Goal: Task Accomplishment & Management: Manage account settings

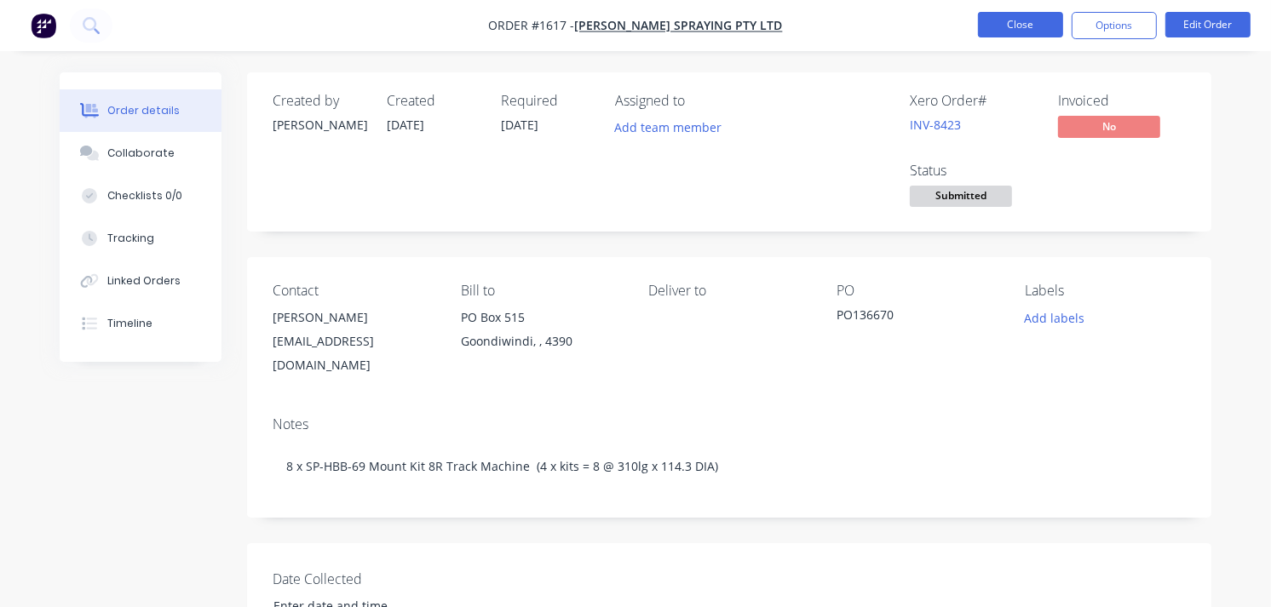
click at [1015, 26] on button "Close" at bounding box center [1020, 25] width 85 height 26
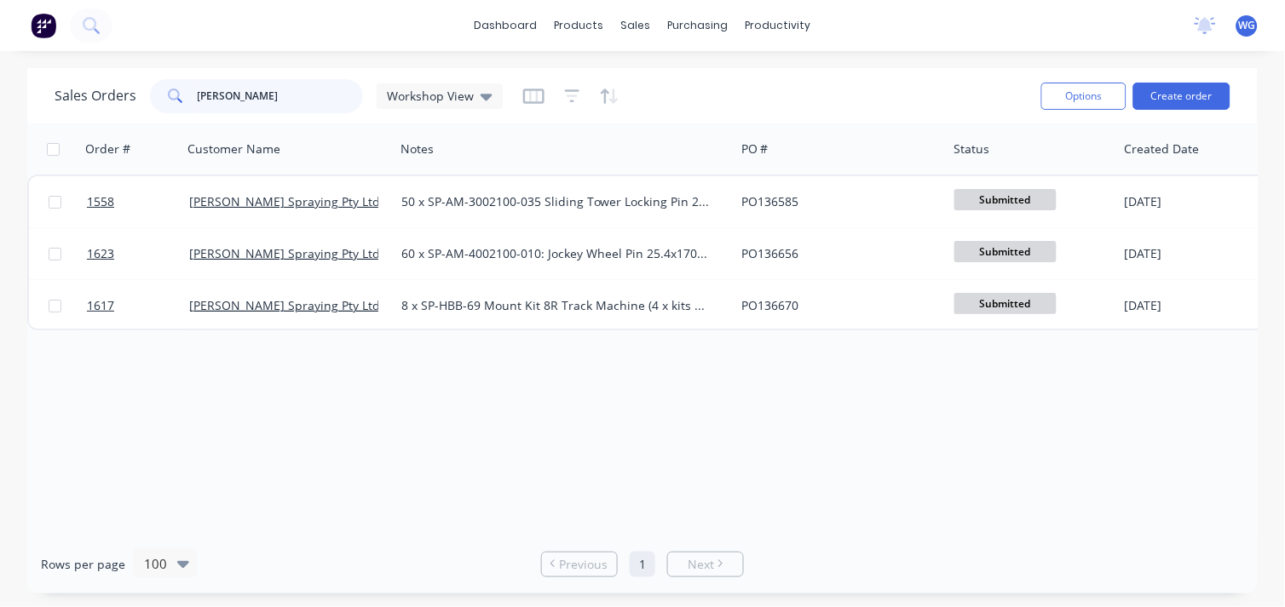
click at [285, 100] on input "[PERSON_NAME]" at bounding box center [281, 96] width 166 height 34
type input "h"
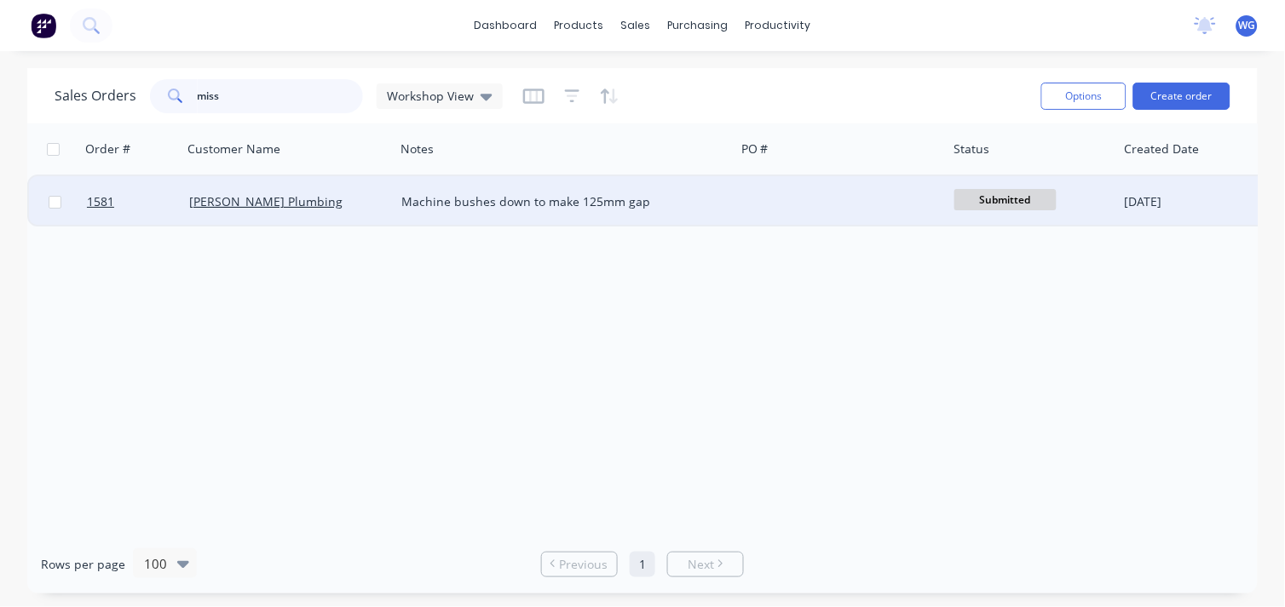
type input "miss"
click at [359, 205] on div "[PERSON_NAME] Plumbing" at bounding box center [283, 201] width 189 height 17
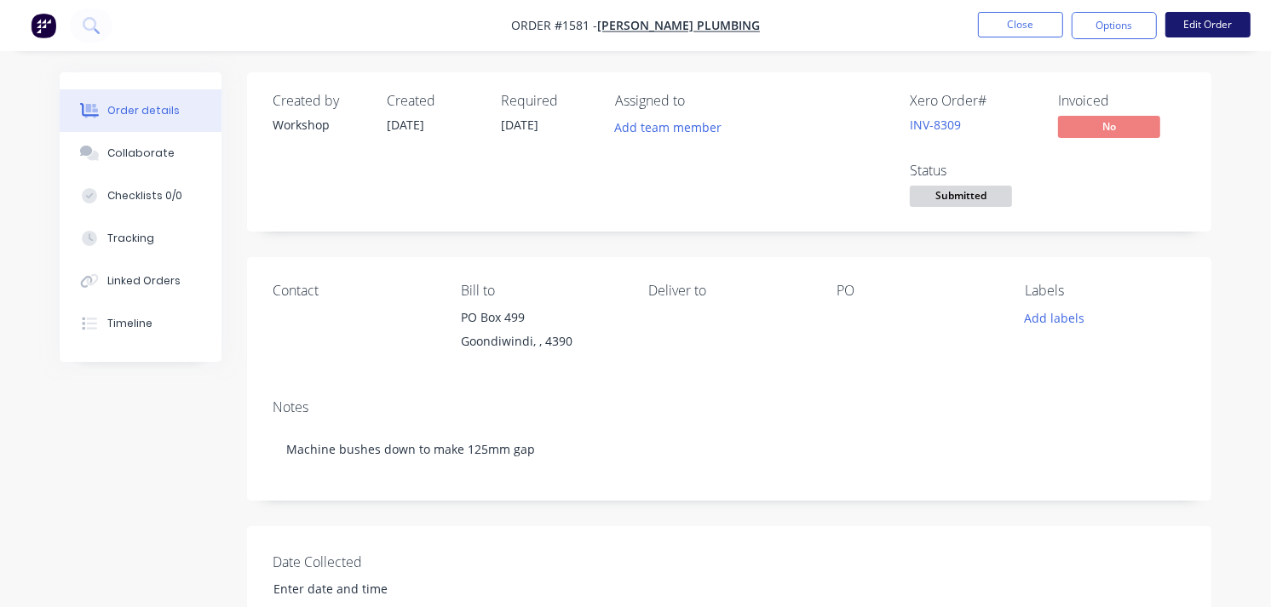
click at [1171, 30] on button "Edit Order" at bounding box center [1207, 25] width 85 height 26
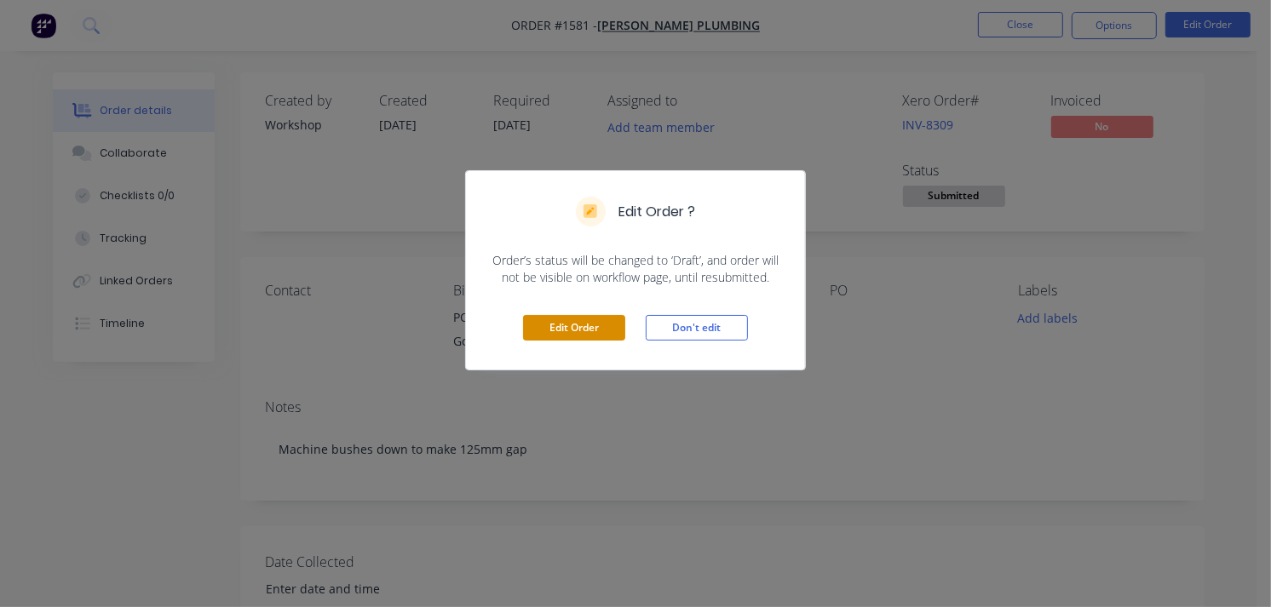
click at [589, 325] on button "Edit Order" at bounding box center [574, 328] width 102 height 26
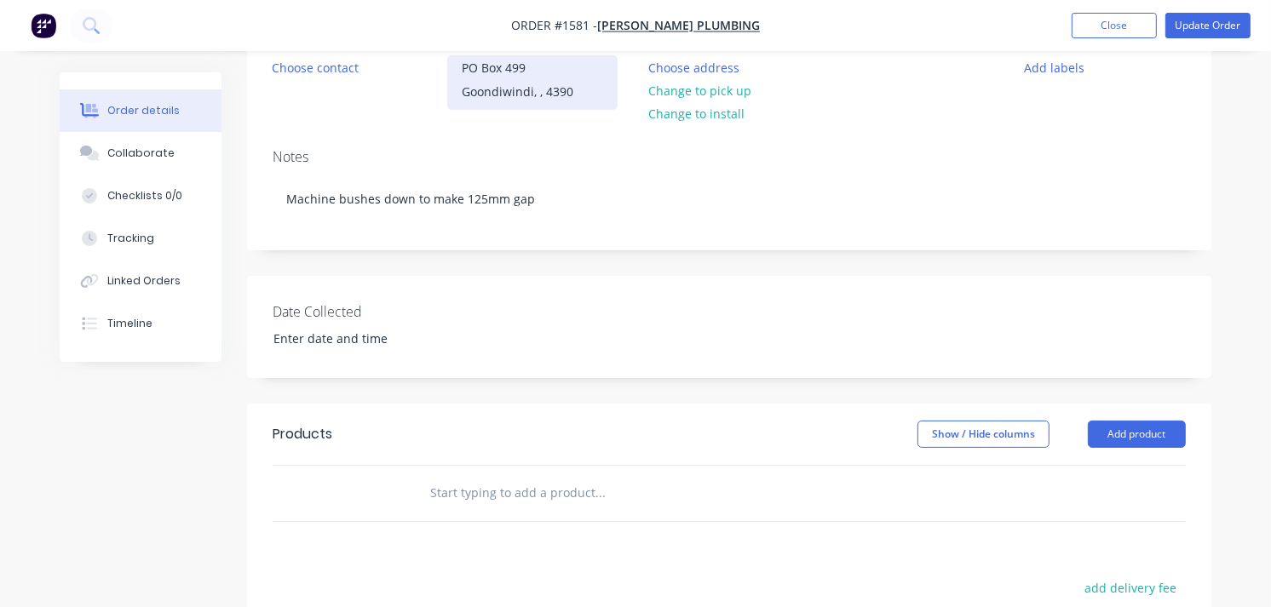
scroll to position [284, 0]
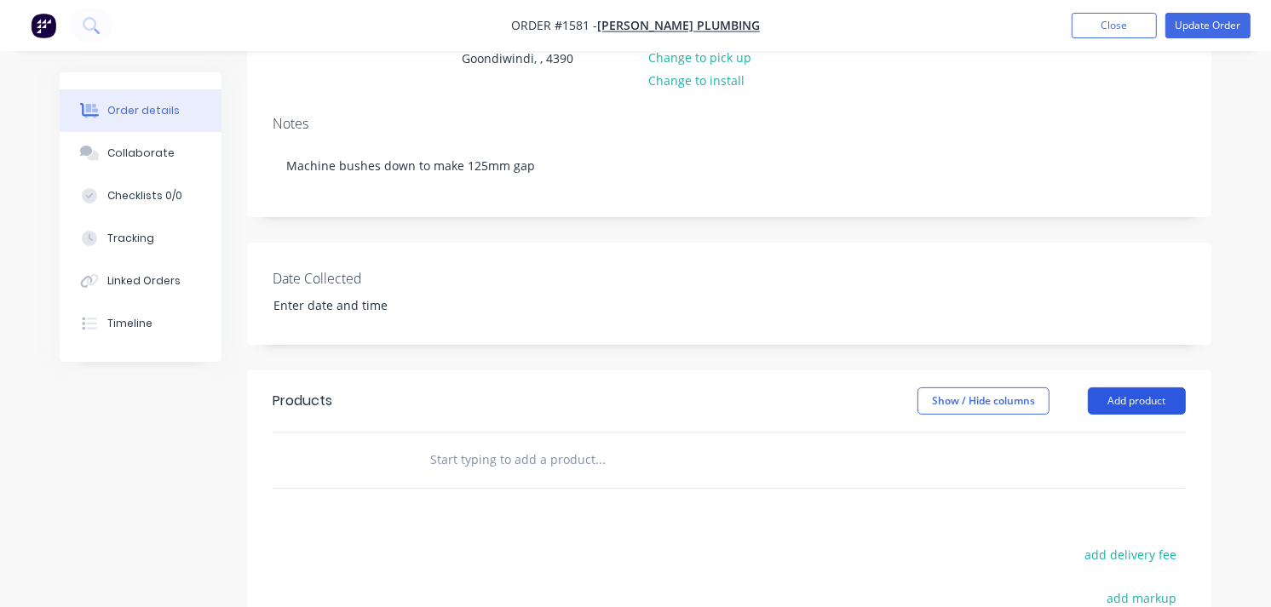
click at [1142, 396] on button "Add product" at bounding box center [1137, 401] width 98 height 27
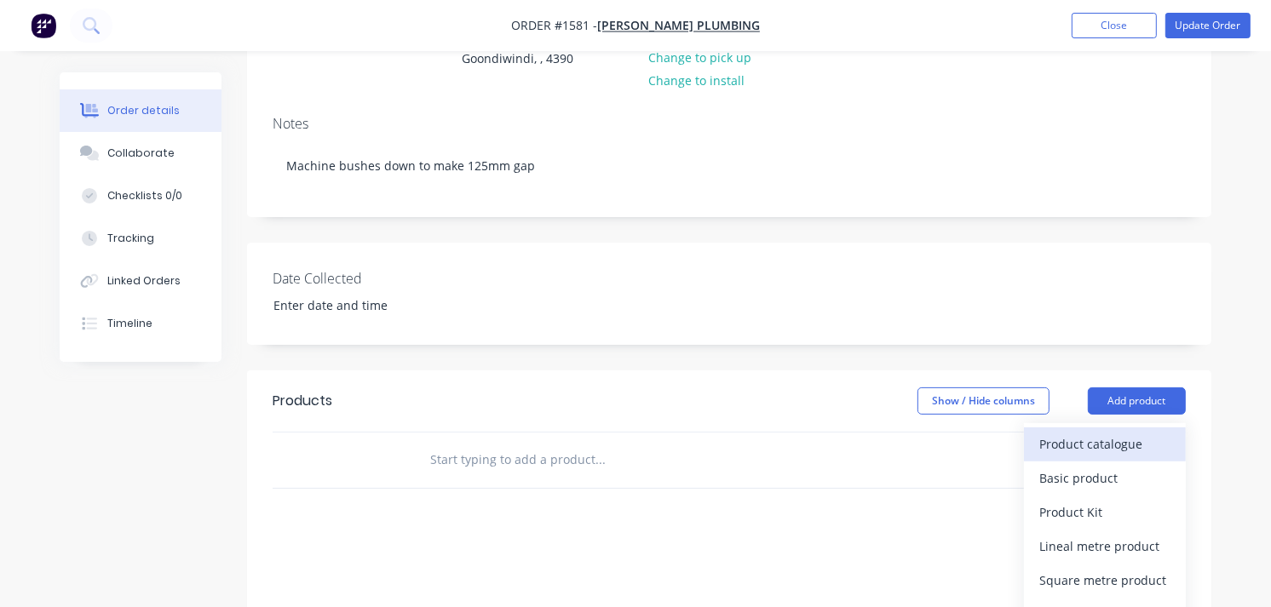
click at [1069, 452] on div "Product catalogue" at bounding box center [1104, 444] width 131 height 25
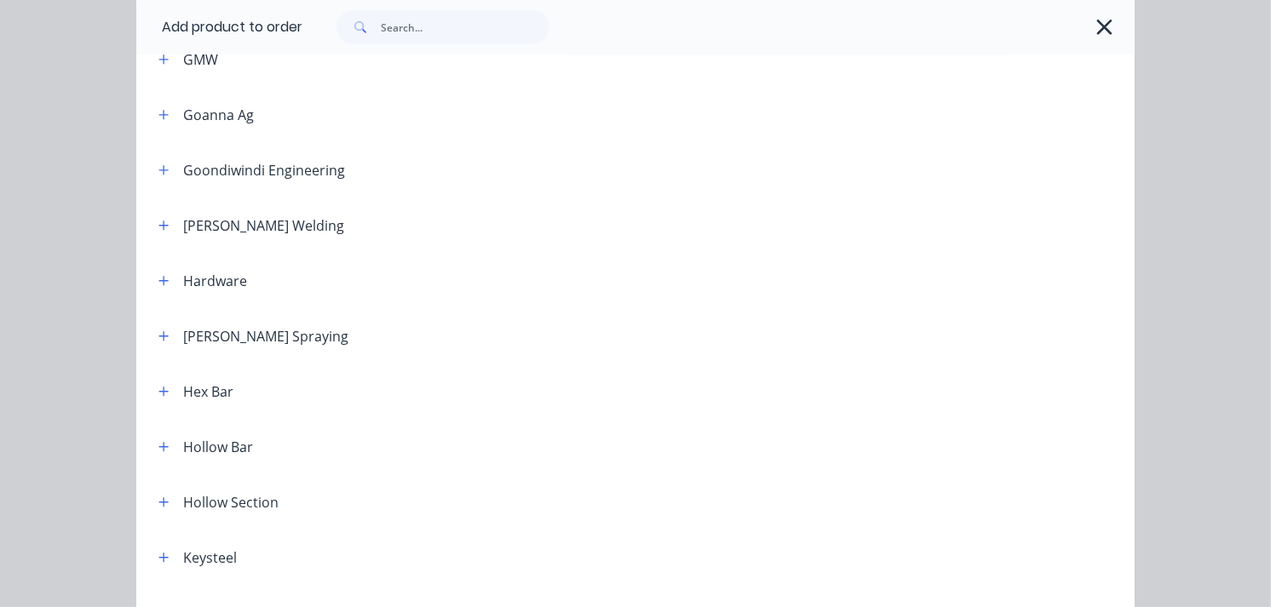
scroll to position [1136, 0]
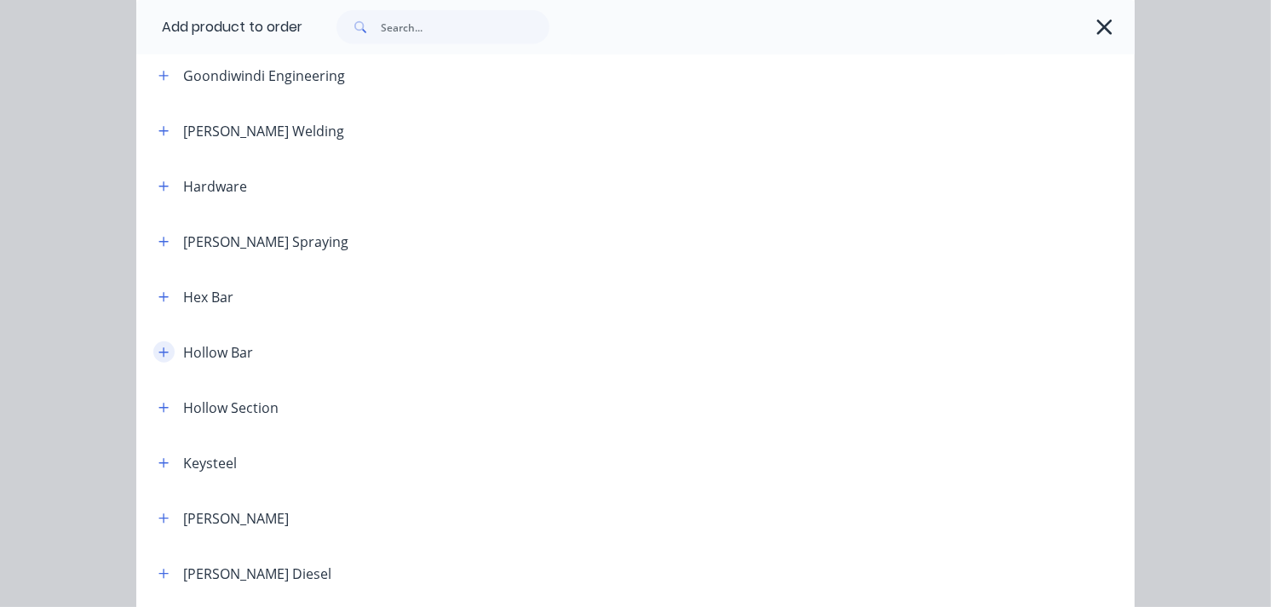
click at [159, 353] on icon "button" at bounding box center [163, 352] width 9 height 9
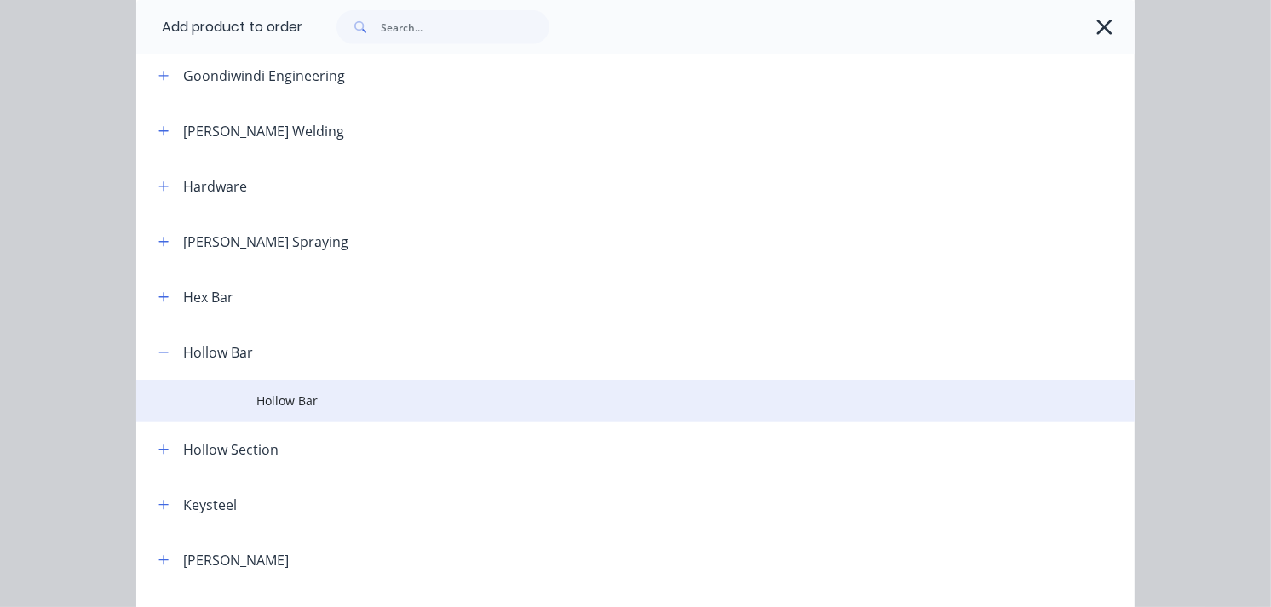
click at [256, 404] on span "Hollow Bar" at bounding box center [607, 401] width 703 height 18
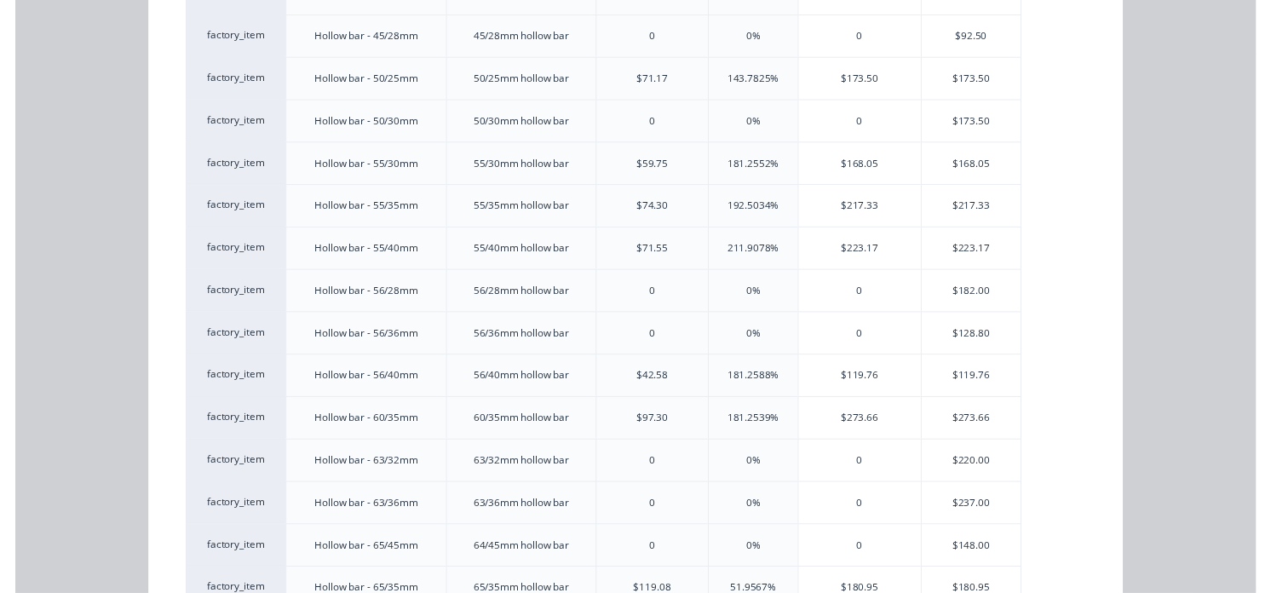
scroll to position [2236, 0]
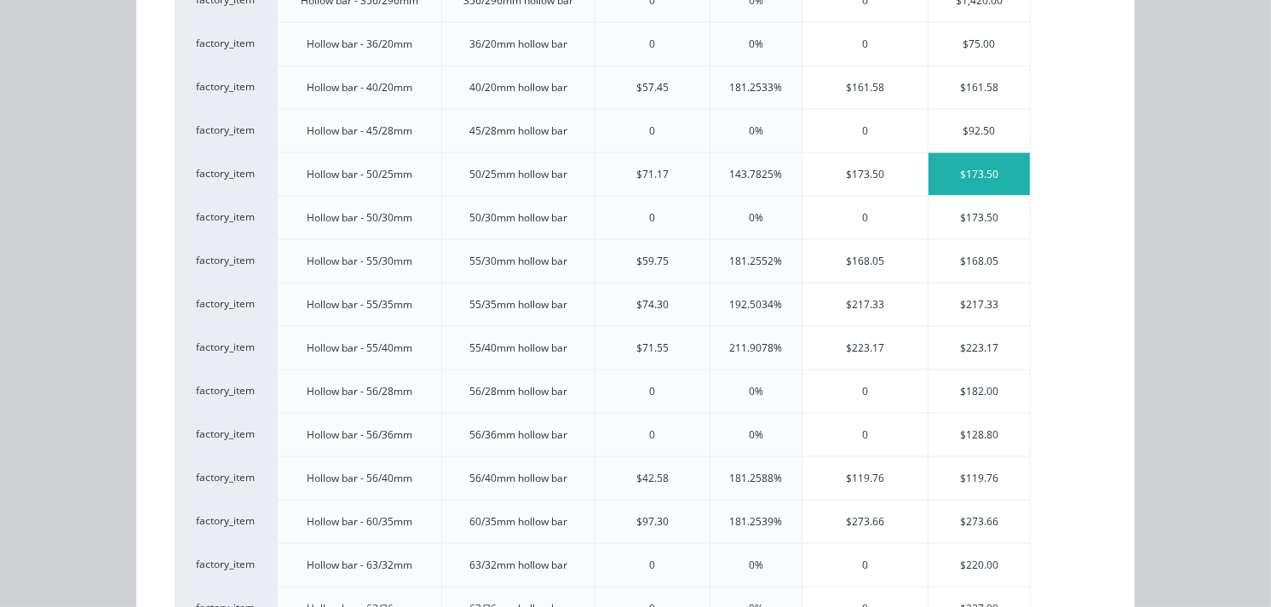
click at [959, 172] on div "$173.50" at bounding box center [980, 174] width 102 height 43
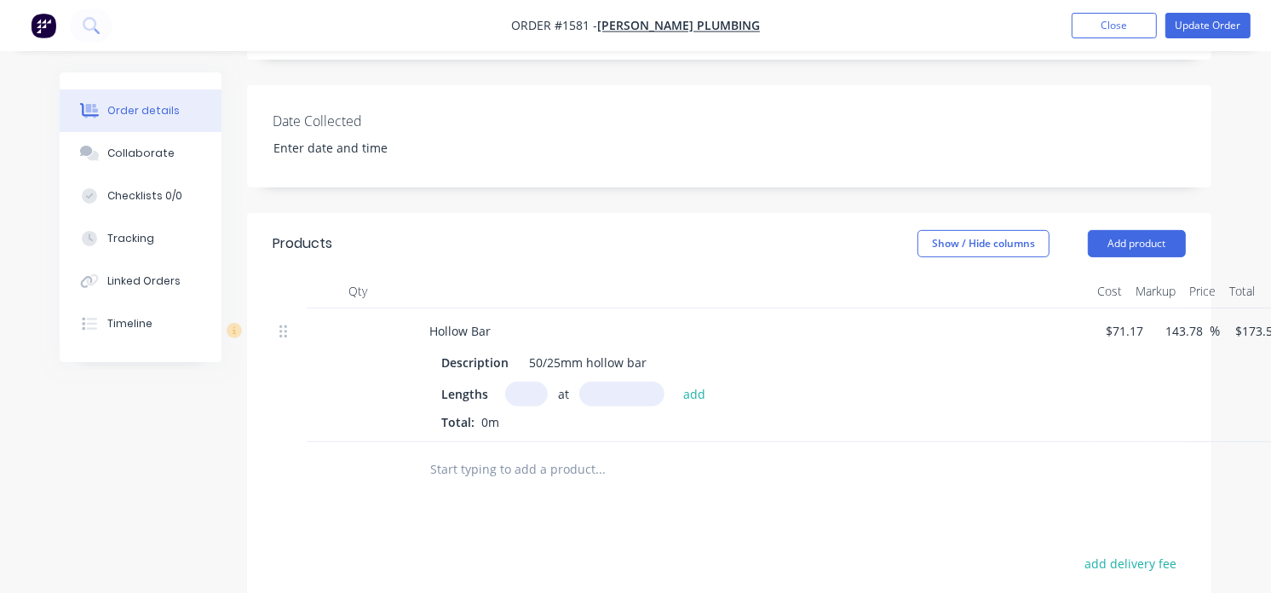
scroll to position [473, 0]
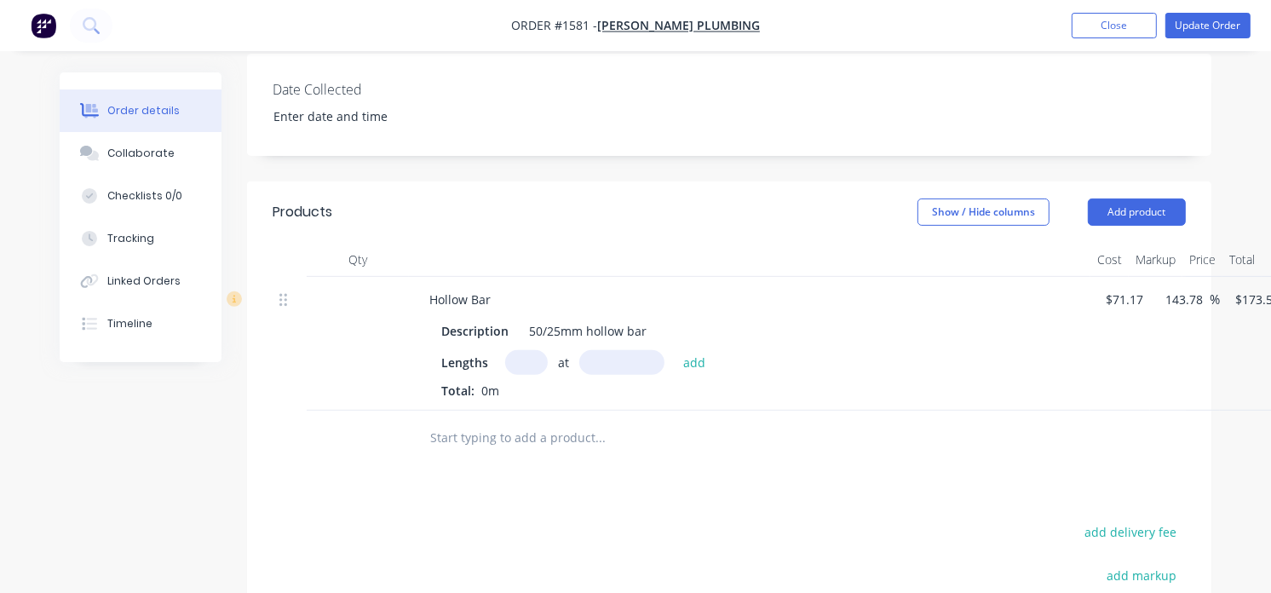
click at [525, 362] on input "text" at bounding box center [526, 362] width 43 height 25
type input "1"
click at [640, 366] on input "text" at bounding box center [621, 362] width 85 height 25
click at [532, 364] on input "1" at bounding box center [526, 362] width 43 height 25
type input "8"
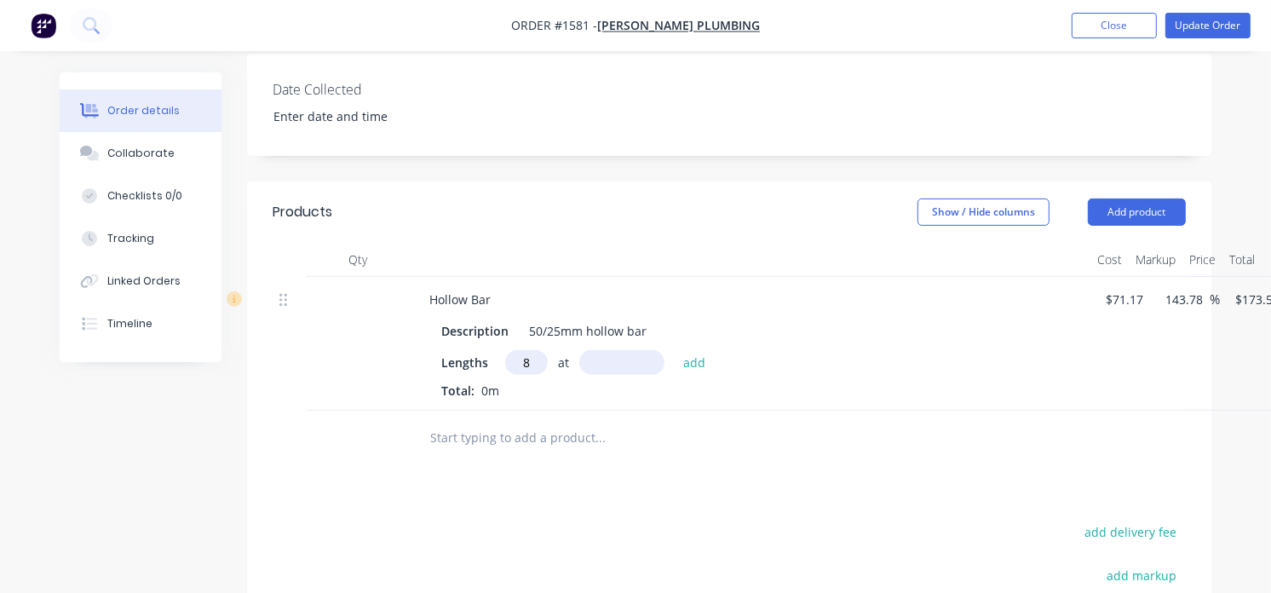
click at [610, 363] on input "text" at bounding box center [621, 362] width 85 height 25
type input "10mm"
click at [703, 359] on button "add" at bounding box center [695, 361] width 40 height 23
type input "$13.88"
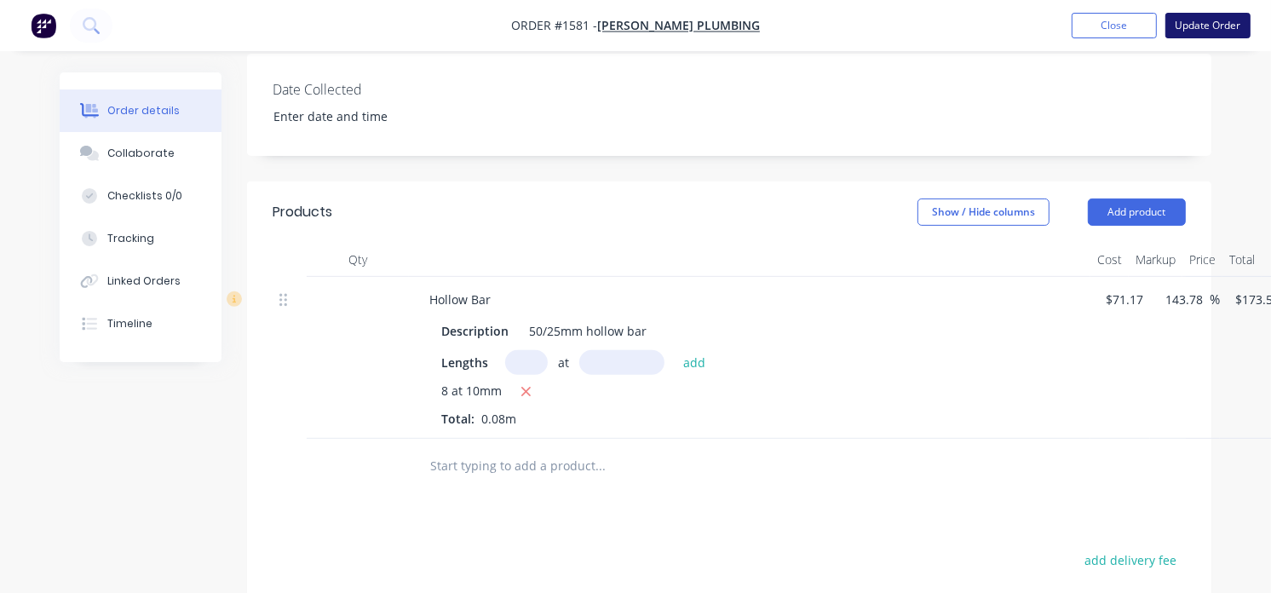
click at [1191, 20] on button "Update Order" at bounding box center [1207, 26] width 85 height 26
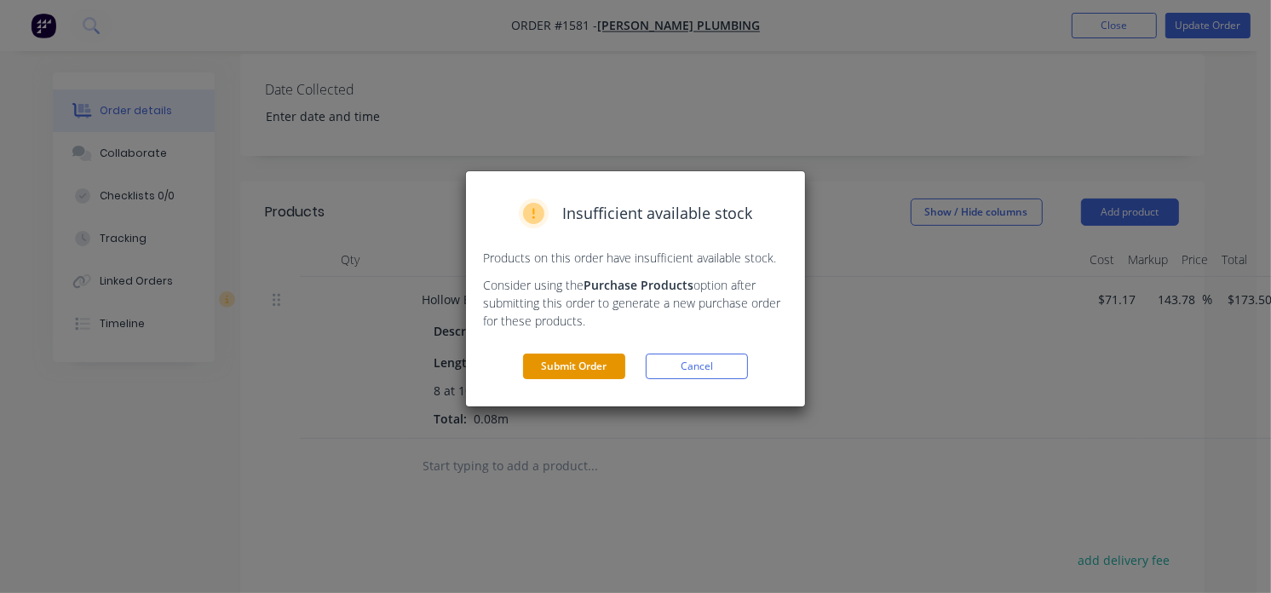
click at [573, 365] on button "Submit Order" at bounding box center [574, 367] width 102 height 26
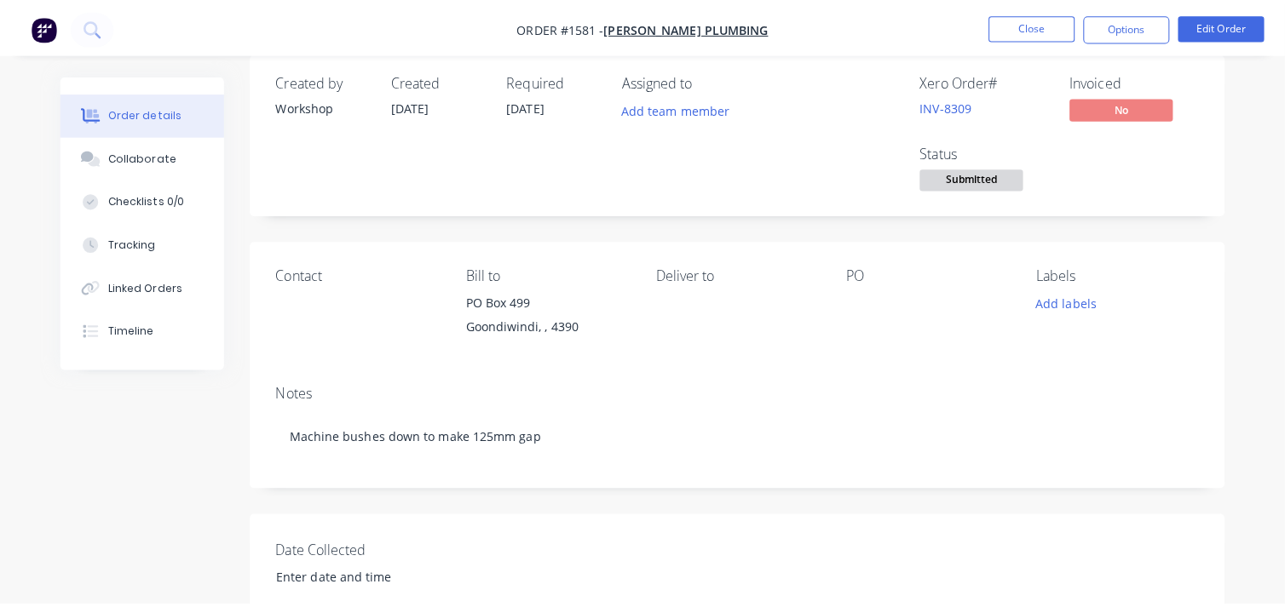
scroll to position [0, 0]
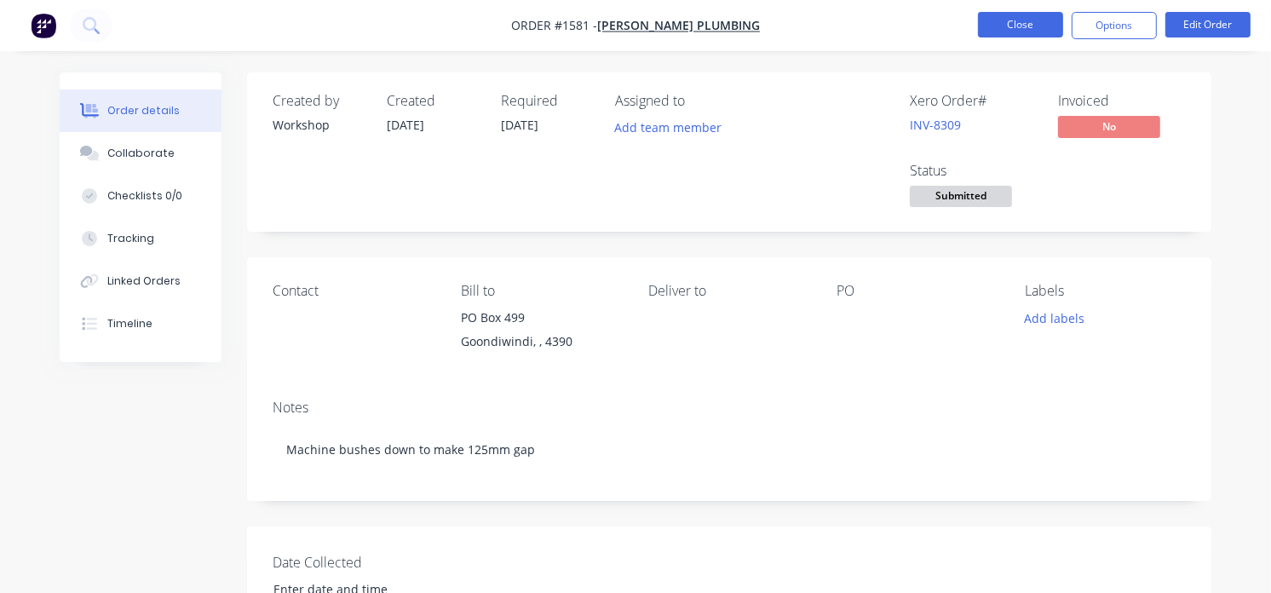
click at [1010, 27] on button "Close" at bounding box center [1020, 25] width 85 height 26
